Goal: Task Accomplishment & Management: Manage account settings

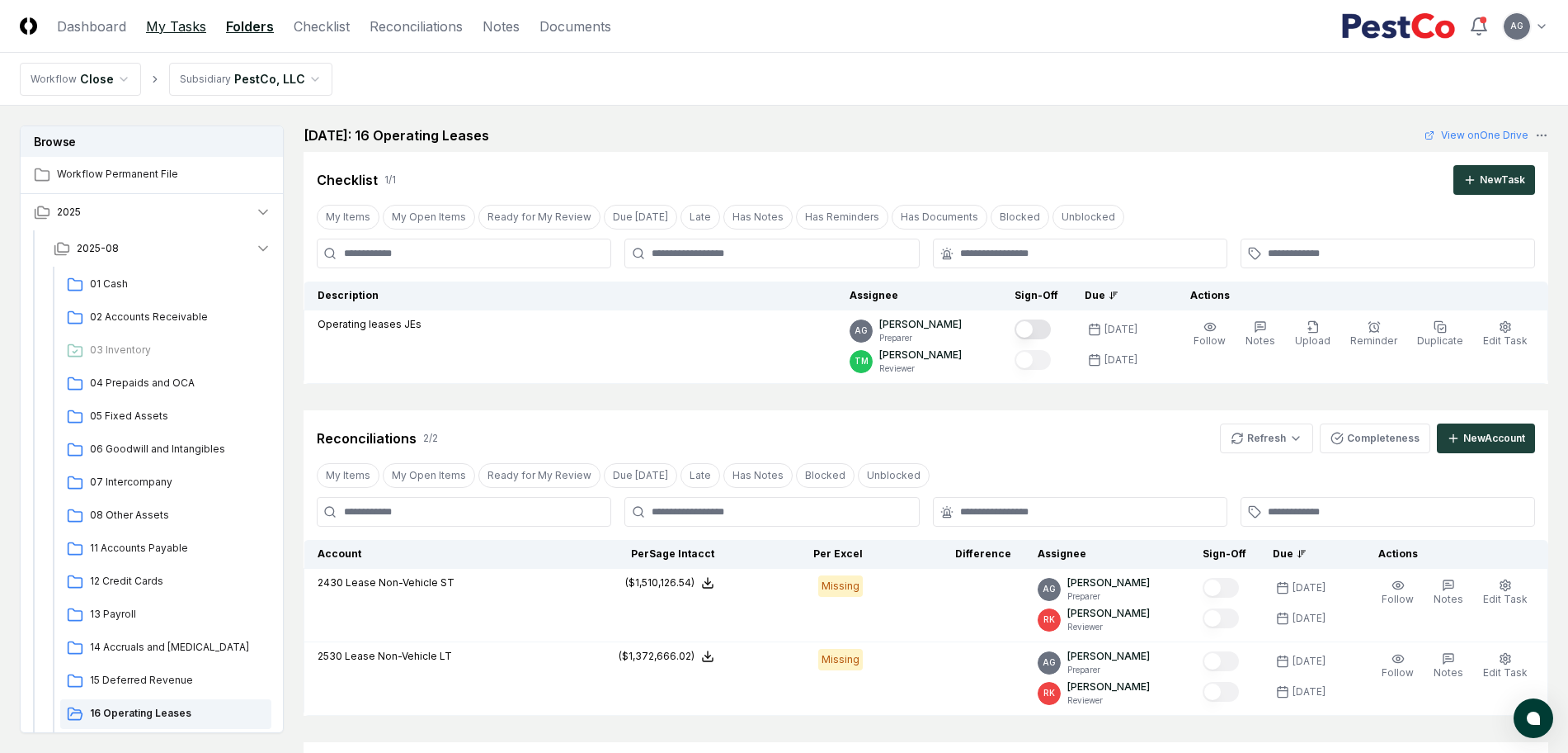
click at [174, 31] on link "My Tasks" at bounding box center [176, 27] width 60 height 20
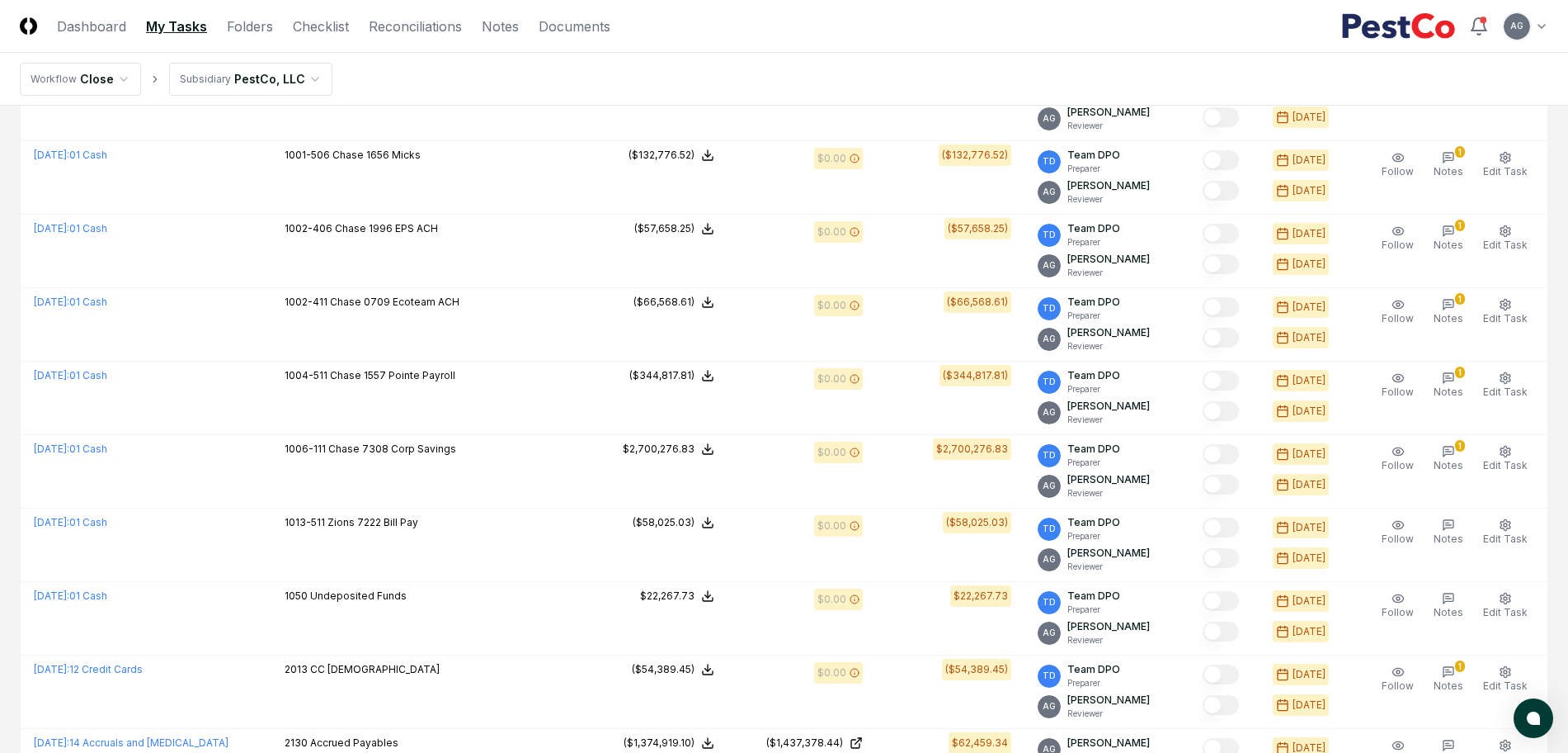
scroll to position [1005, 0]
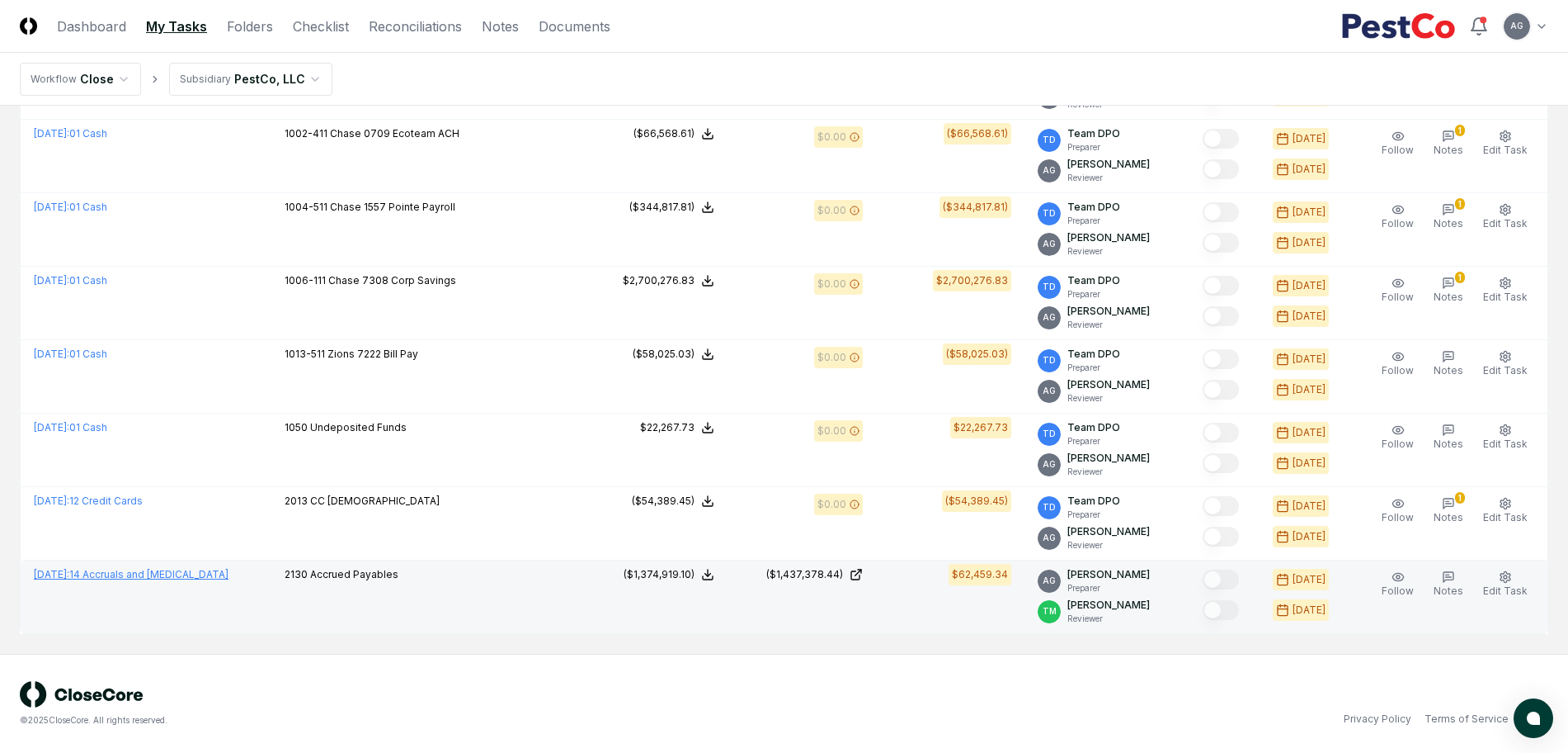
click at [148, 575] on link "[DATE] : 14 Accruals and [MEDICAL_DATA]" at bounding box center [131, 574] width 195 height 12
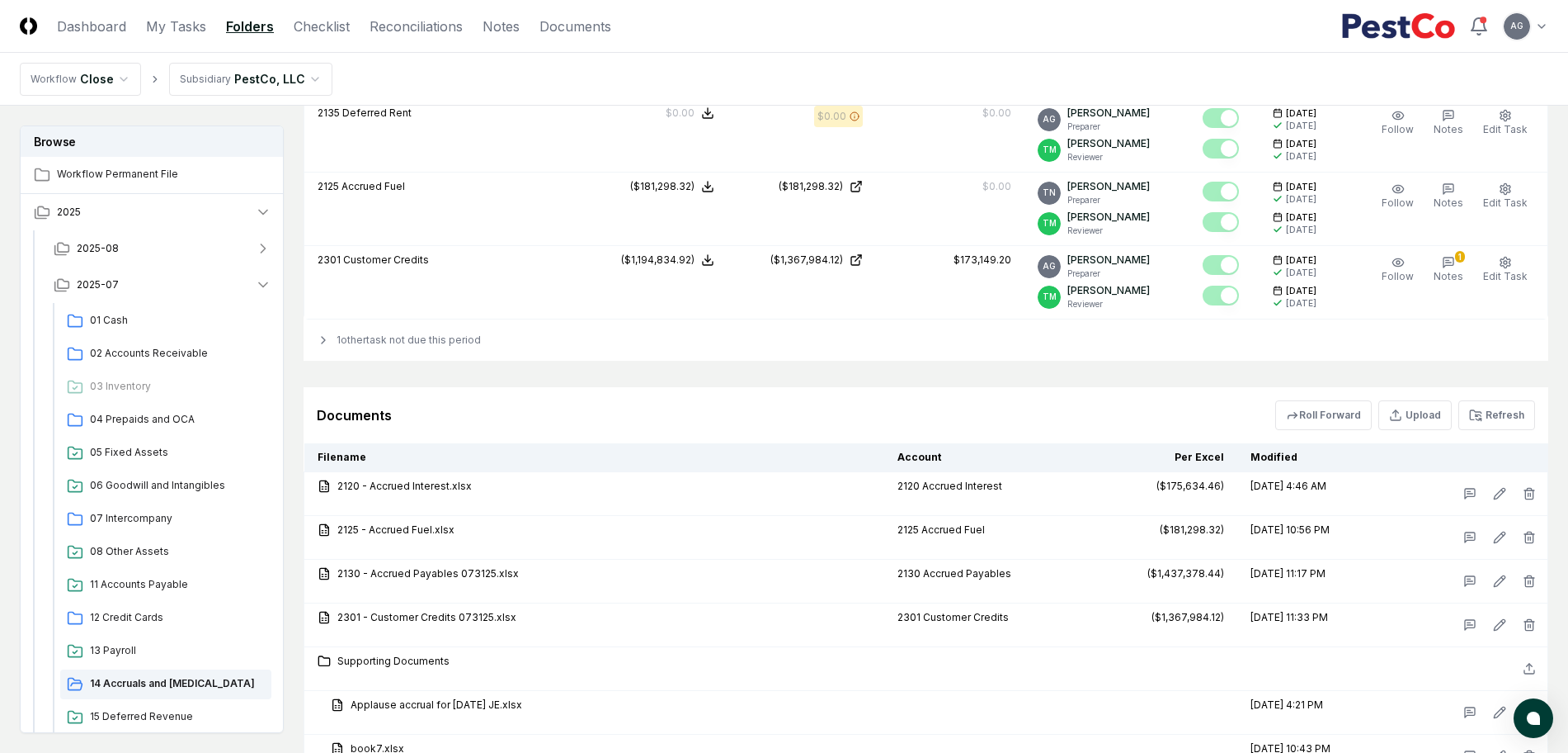
scroll to position [2270, 0]
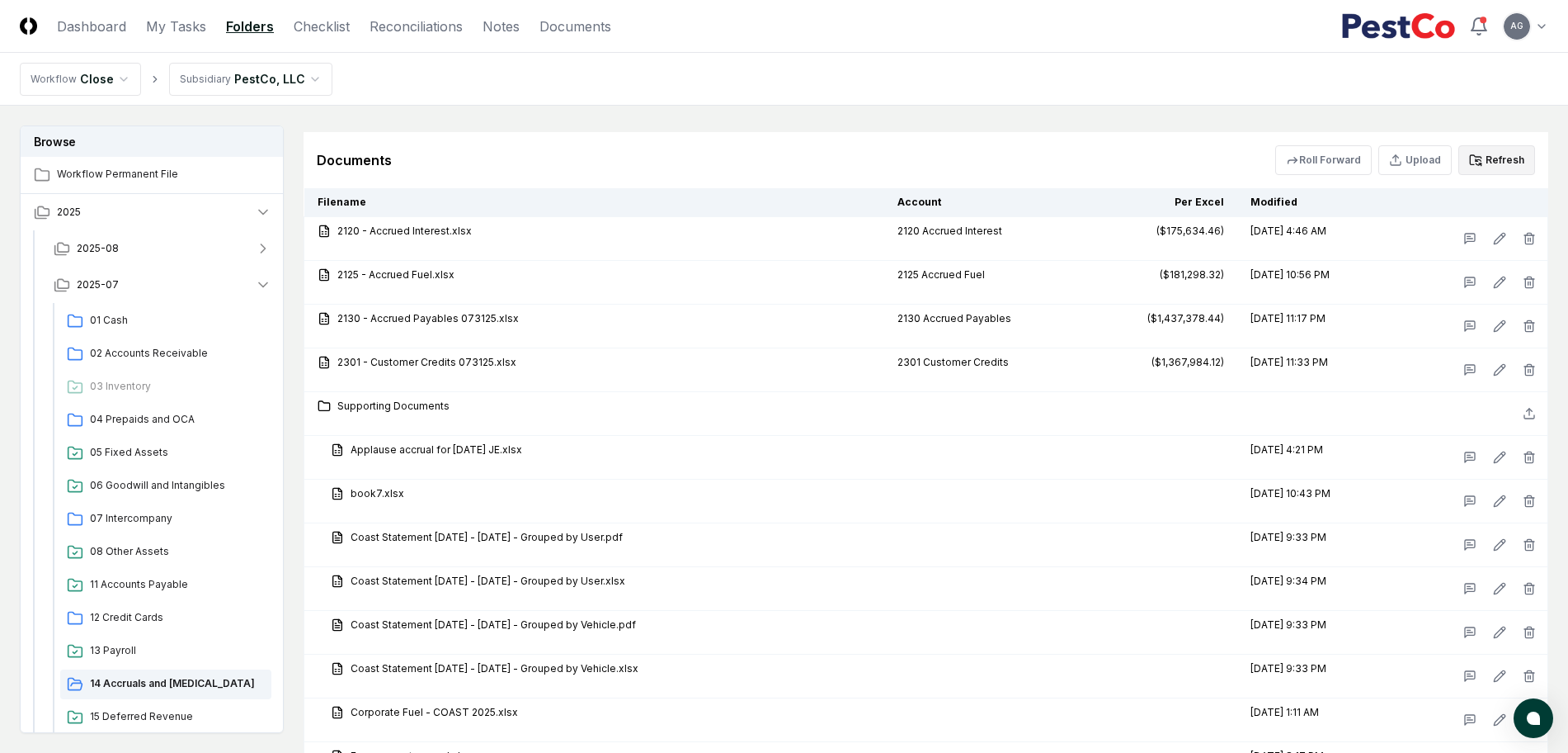
click at [1502, 164] on button "Refresh" at bounding box center [1496, 160] width 77 height 30
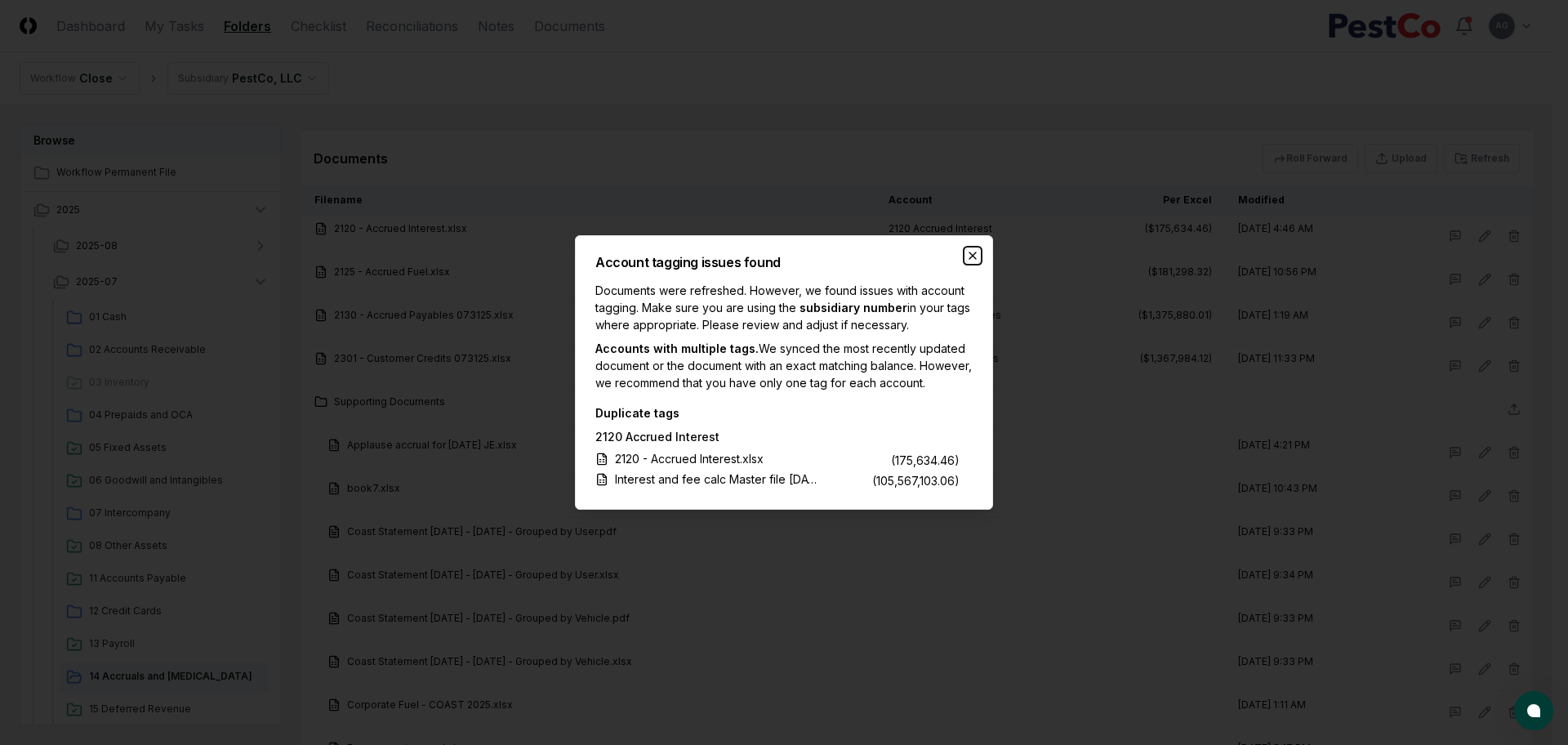
click at [967, 249] on icon "button" at bounding box center [972, 255] width 13 height 13
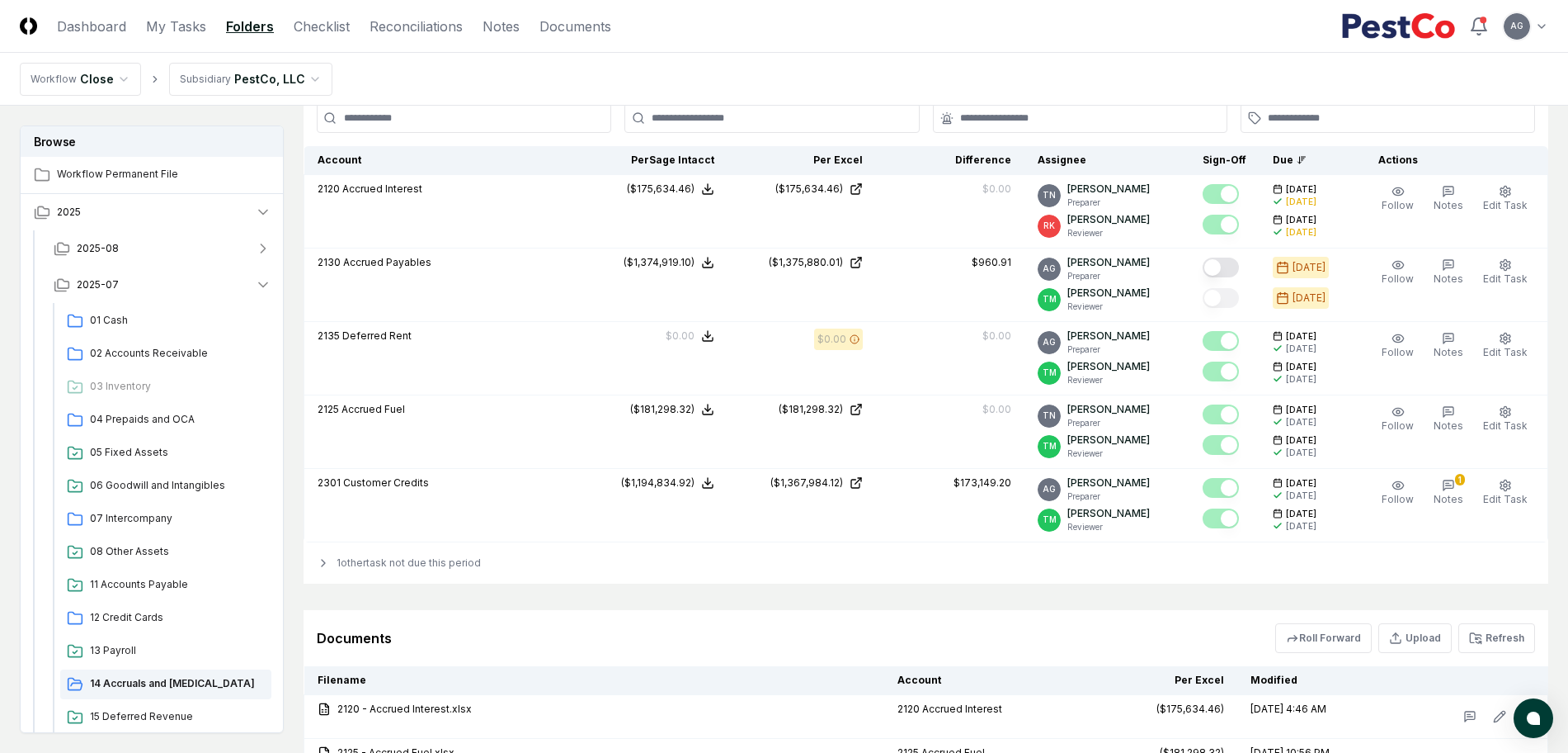
scroll to position [1756, 0]
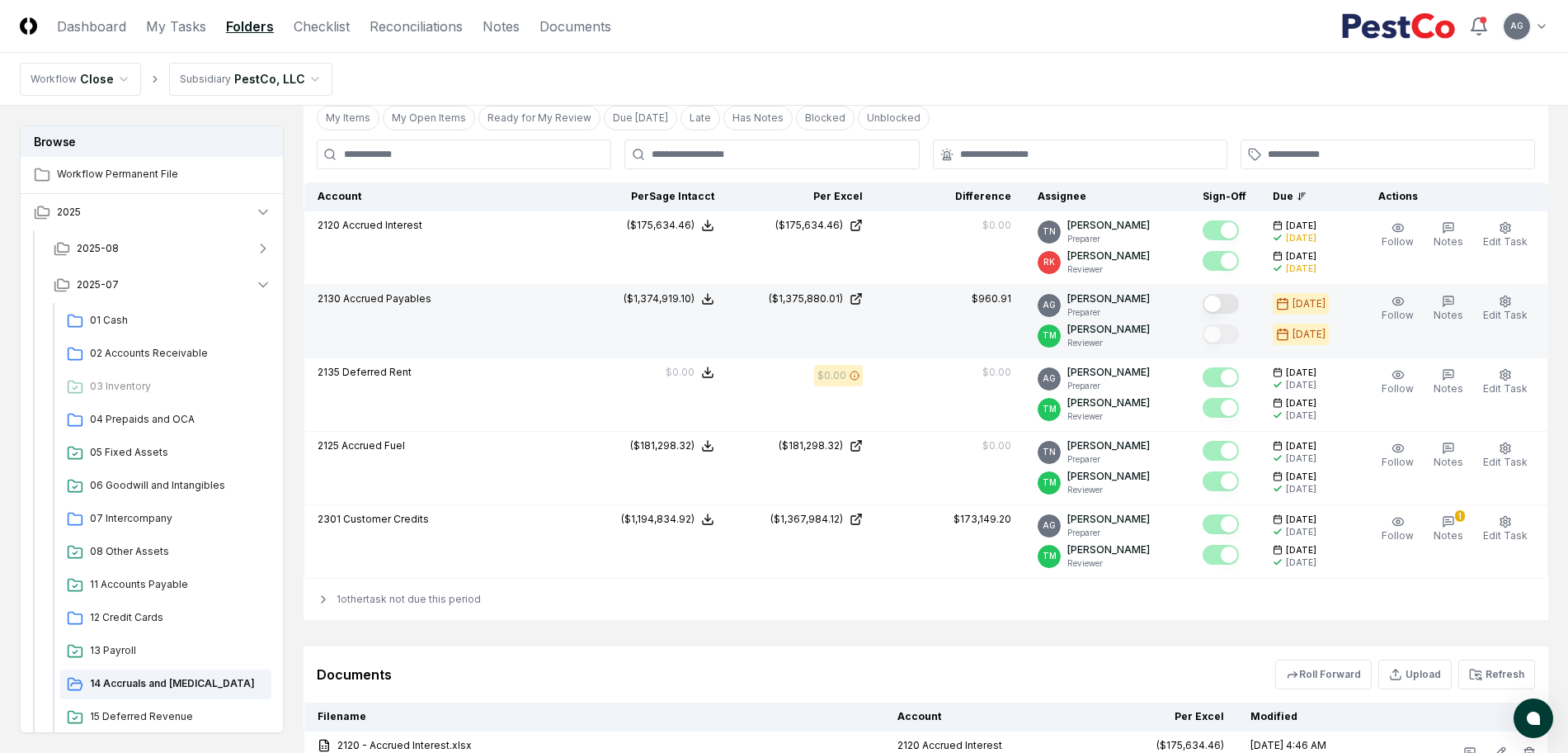
click at [1233, 296] on button "Mark complete" at bounding box center [1221, 304] width 36 height 20
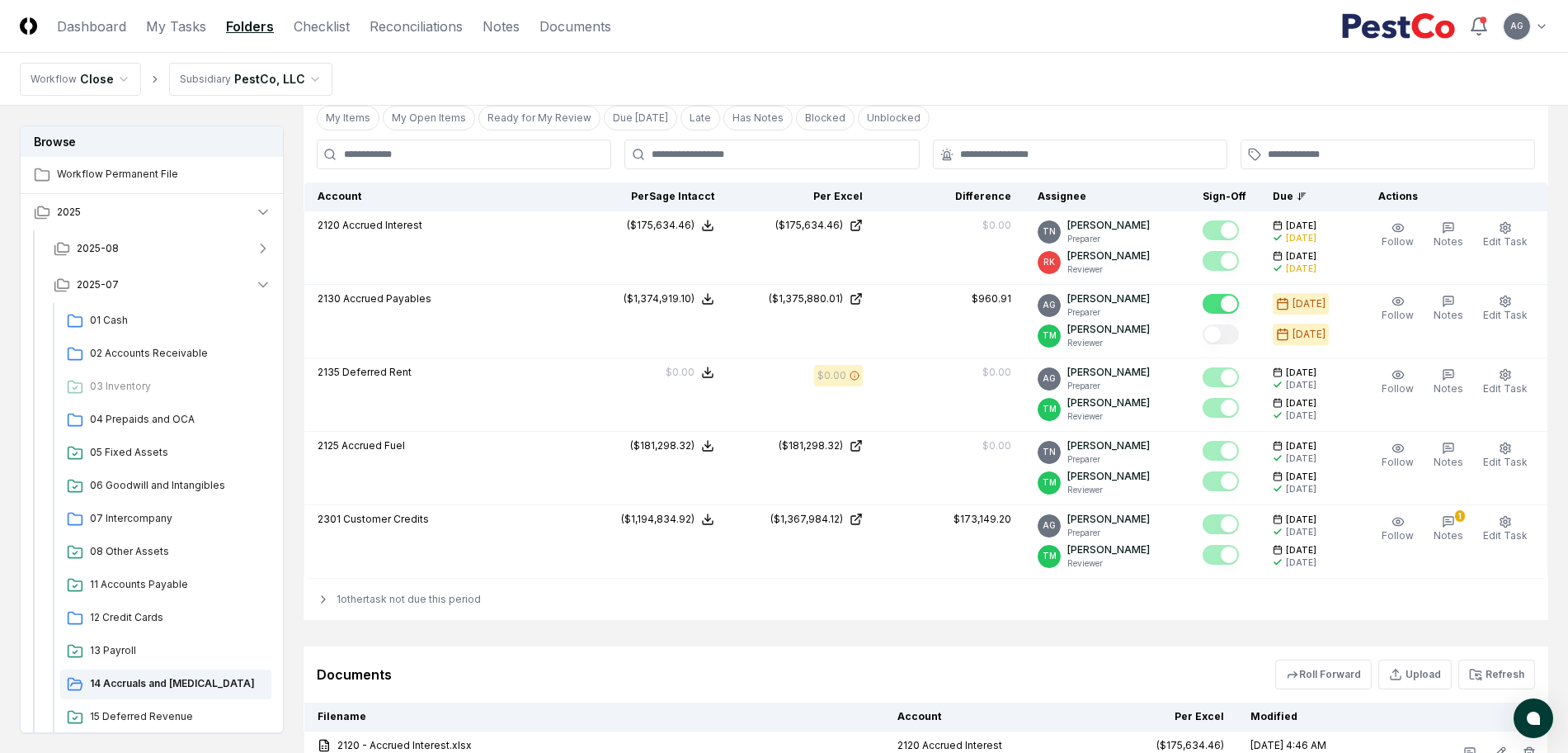
click at [1118, 57] on nav "Workflow Close Subsidiary PestCo, LLC" at bounding box center [784, 79] width 1568 height 53
click at [157, 29] on link "My Tasks" at bounding box center [176, 27] width 60 height 20
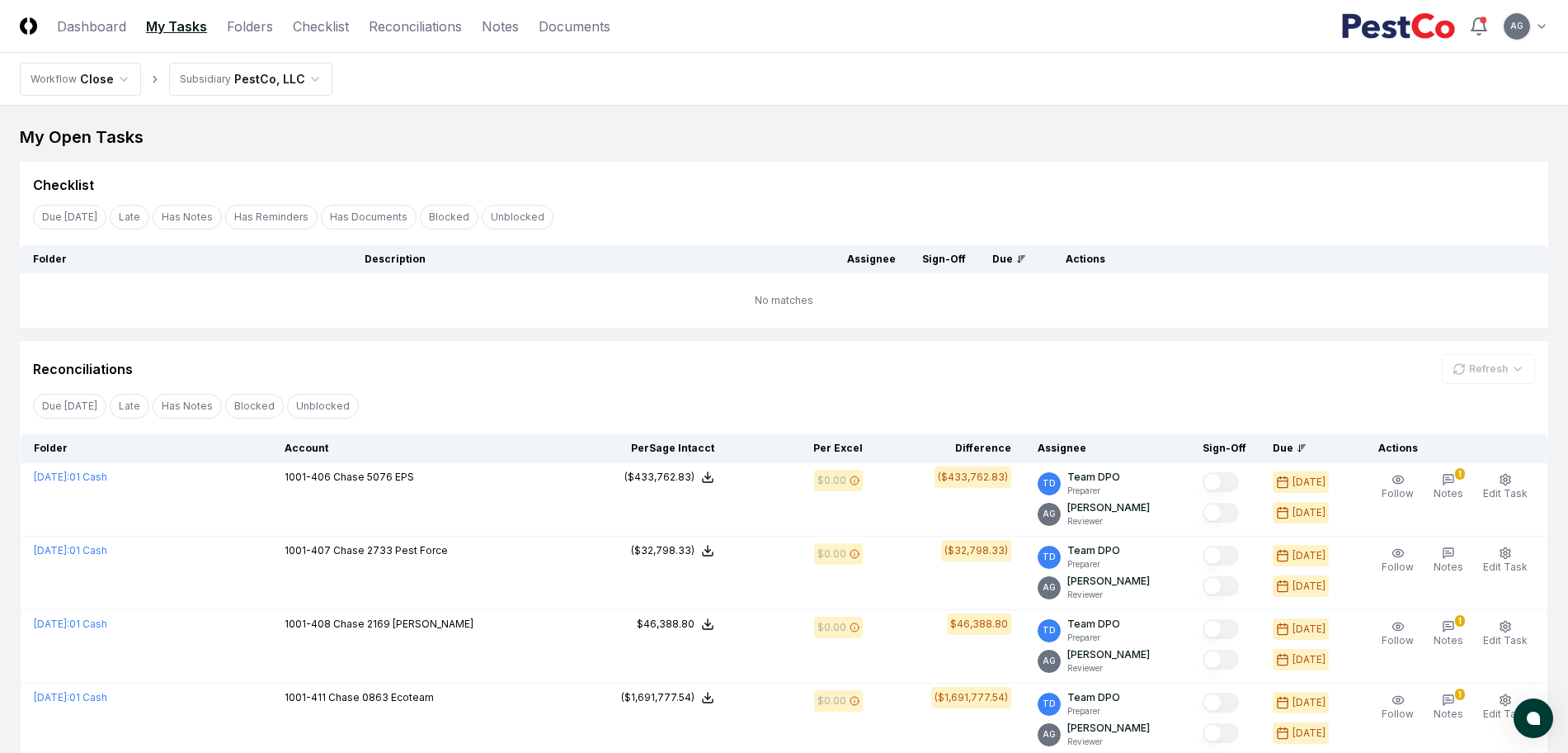
click at [693, 144] on div "My Open Tasks" at bounding box center [784, 136] width 1529 height 23
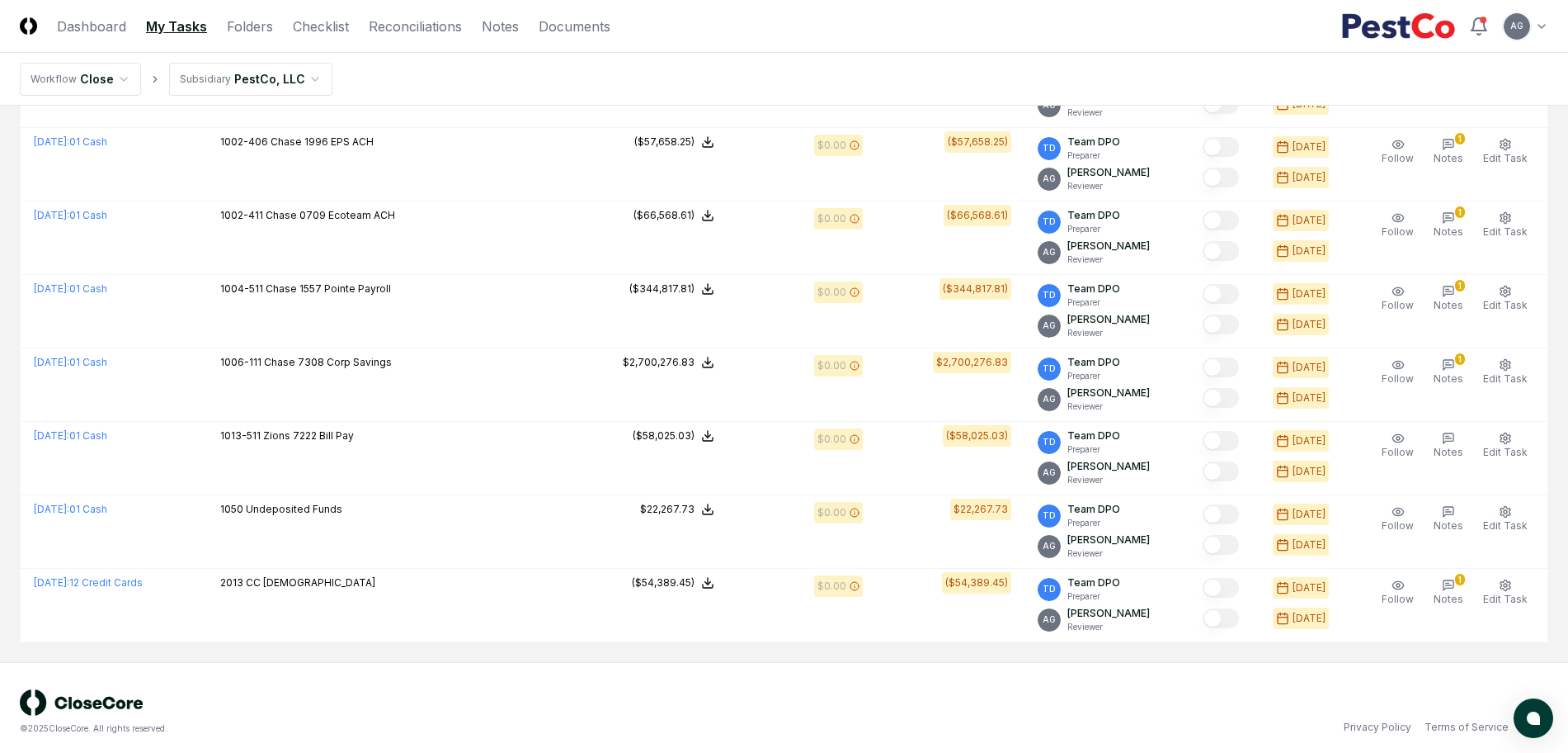
scroll to position [931, 0]
